Goal: Task Accomplishment & Management: Manage account settings

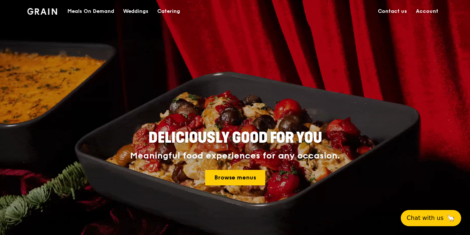
click at [426, 13] on link "Account" at bounding box center [426, 11] width 31 height 22
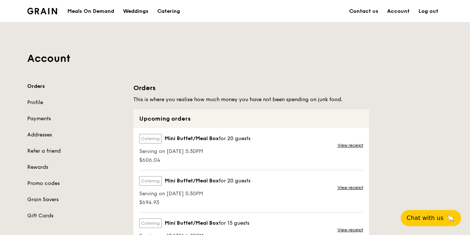
scroll to position [37, 0]
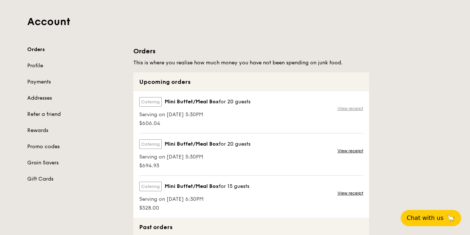
click at [352, 106] on link "View receipt" at bounding box center [350, 109] width 26 height 6
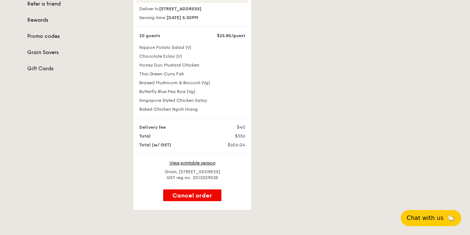
scroll to position [184, 0]
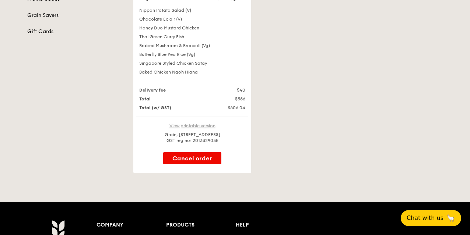
click at [205, 128] on link "View printable version" at bounding box center [192, 125] width 46 height 5
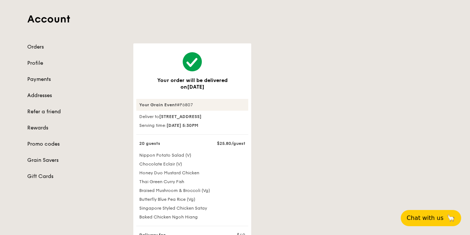
scroll to position [0, 0]
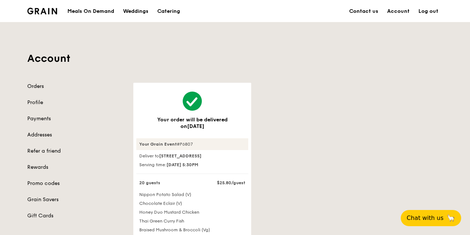
click at [35, 87] on link "Orders" at bounding box center [75, 86] width 97 height 7
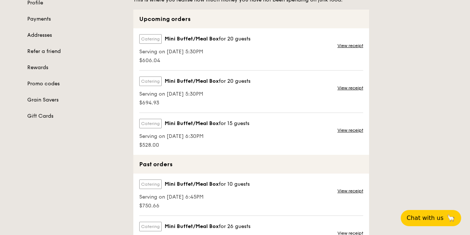
scroll to position [111, 0]
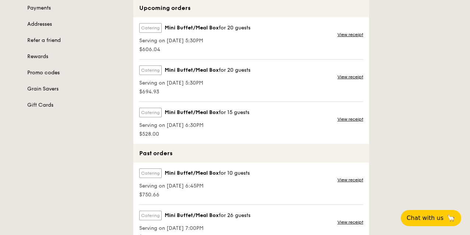
click at [55, 71] on link "Promo codes" at bounding box center [75, 72] width 97 height 7
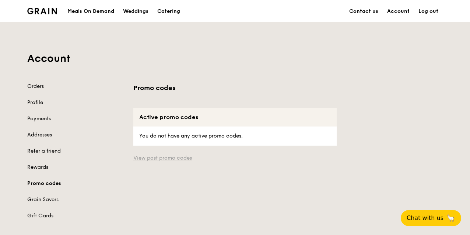
click at [166, 157] on link "View past promo codes" at bounding box center [234, 158] width 203 height 7
click at [45, 119] on link "Payments" at bounding box center [75, 118] width 97 height 7
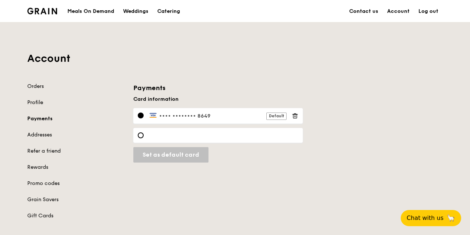
click at [35, 102] on link "Profile" at bounding box center [75, 102] width 97 height 7
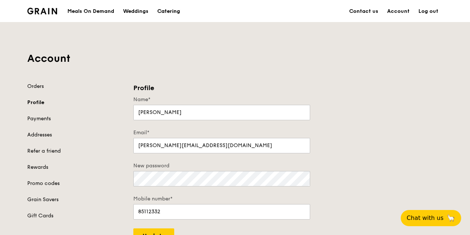
click at [163, 10] on div "Catering" at bounding box center [168, 11] width 23 height 22
